Goal: Book appointment/travel/reservation

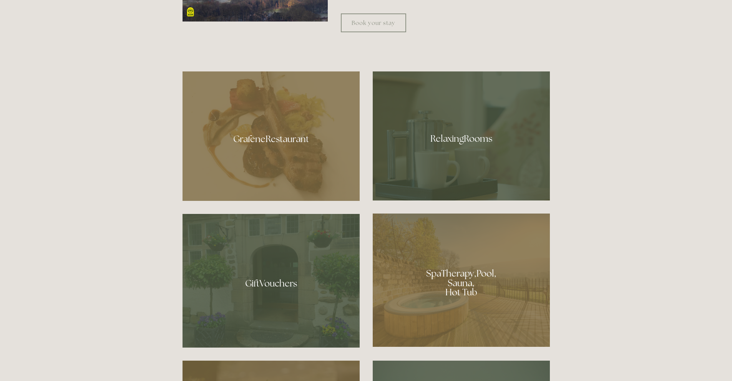
scroll to position [486, 0]
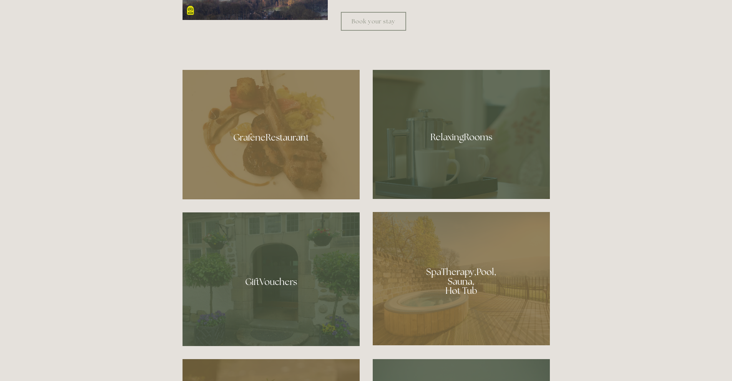
click at [474, 134] on div at bounding box center [461, 134] width 177 height 129
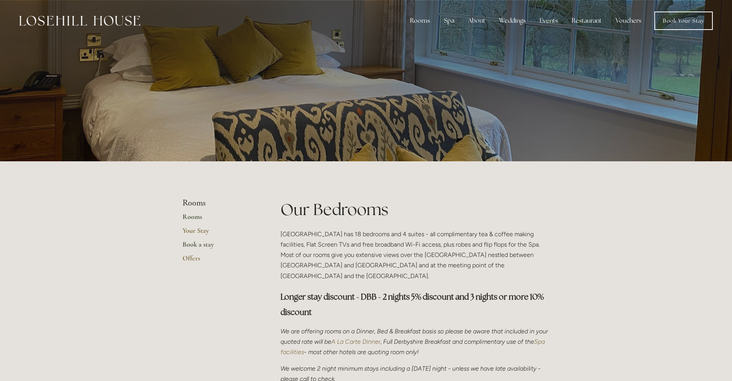
click at [201, 244] on link "Book a stay" at bounding box center [218, 247] width 73 height 14
